Goal: Task Accomplishment & Management: Manage account settings

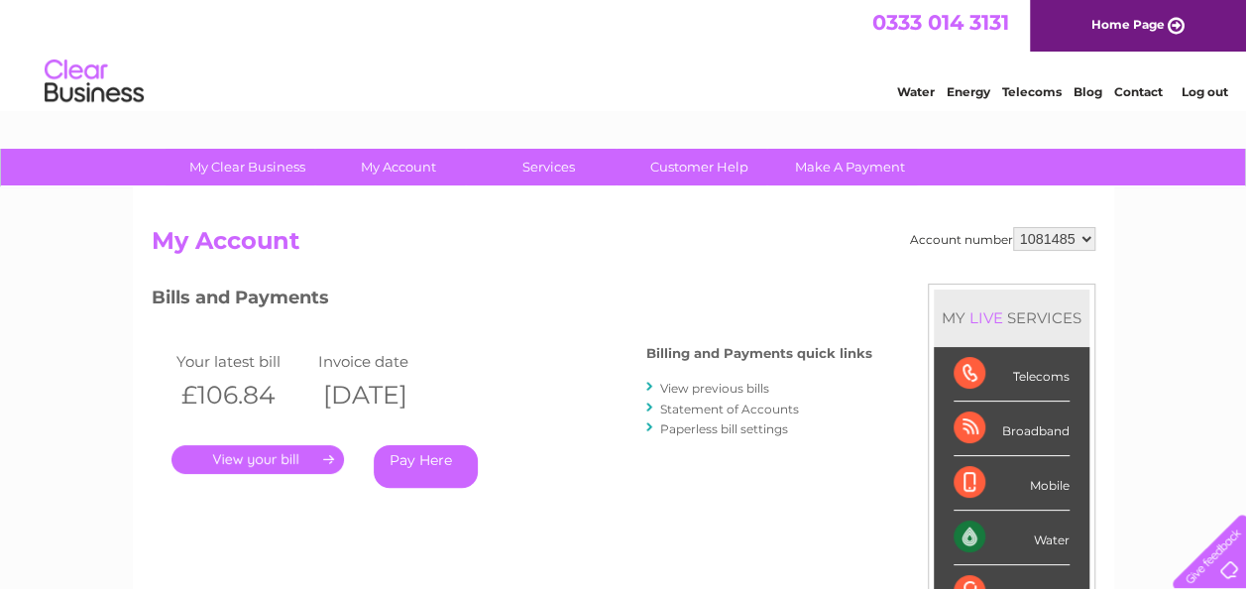
click at [717, 387] on link "View previous bills" at bounding box center [714, 388] width 109 height 15
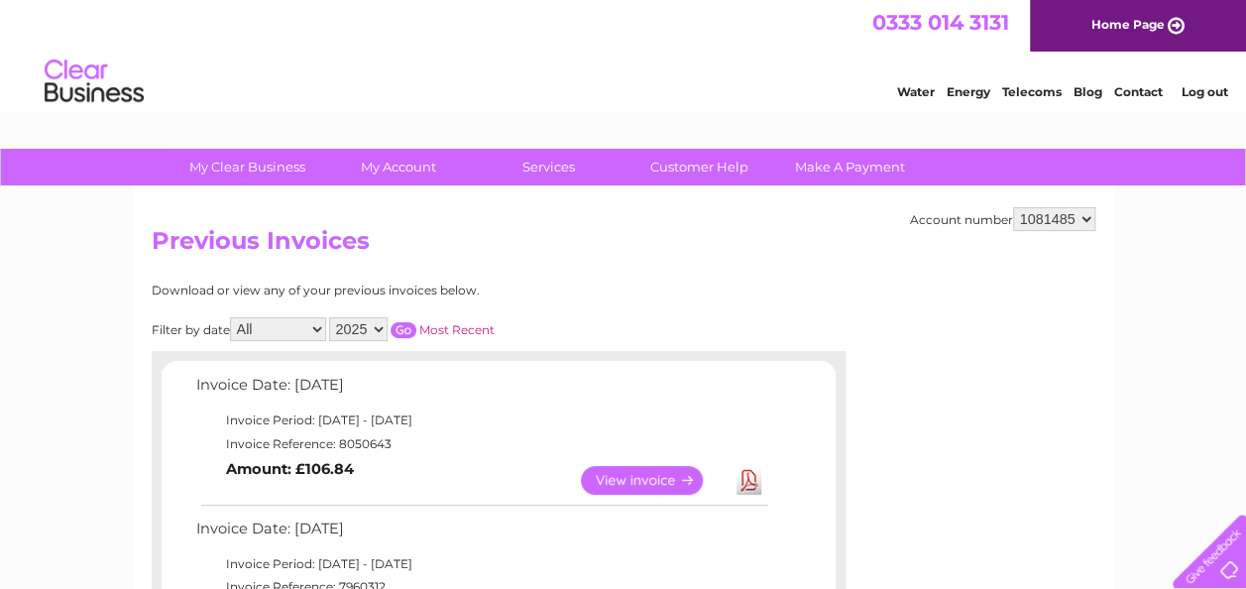
click at [1002, 91] on link "Telecoms" at bounding box center [1031, 91] width 59 height 15
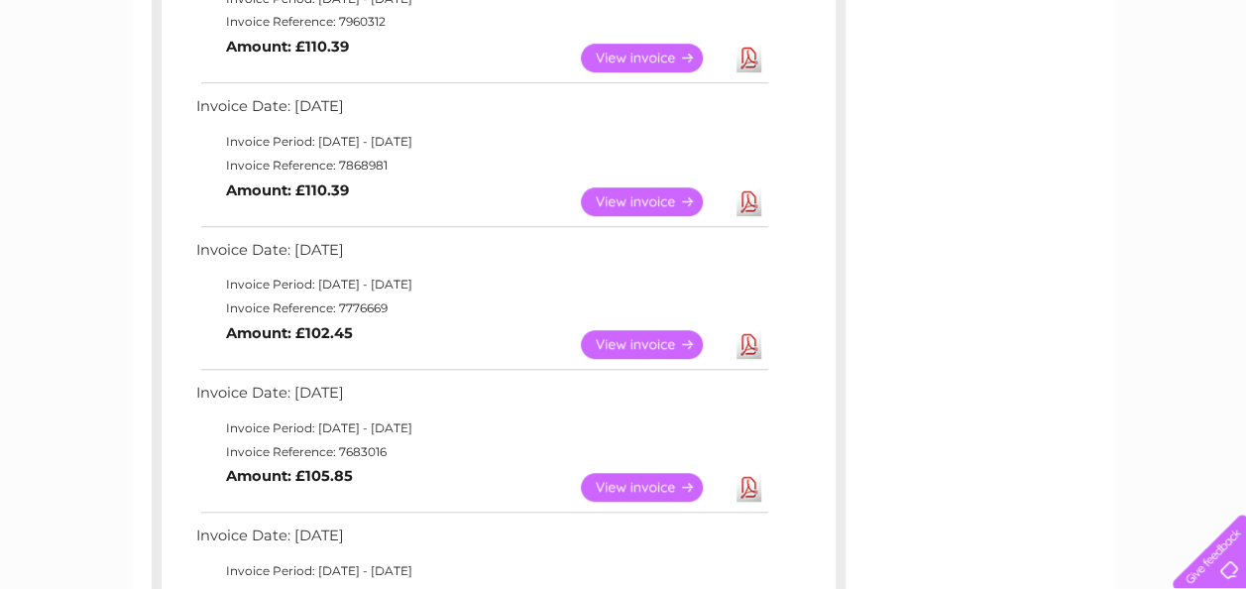
scroll to position [568, 0]
